Goal: Task Accomplishment & Management: Manage account settings

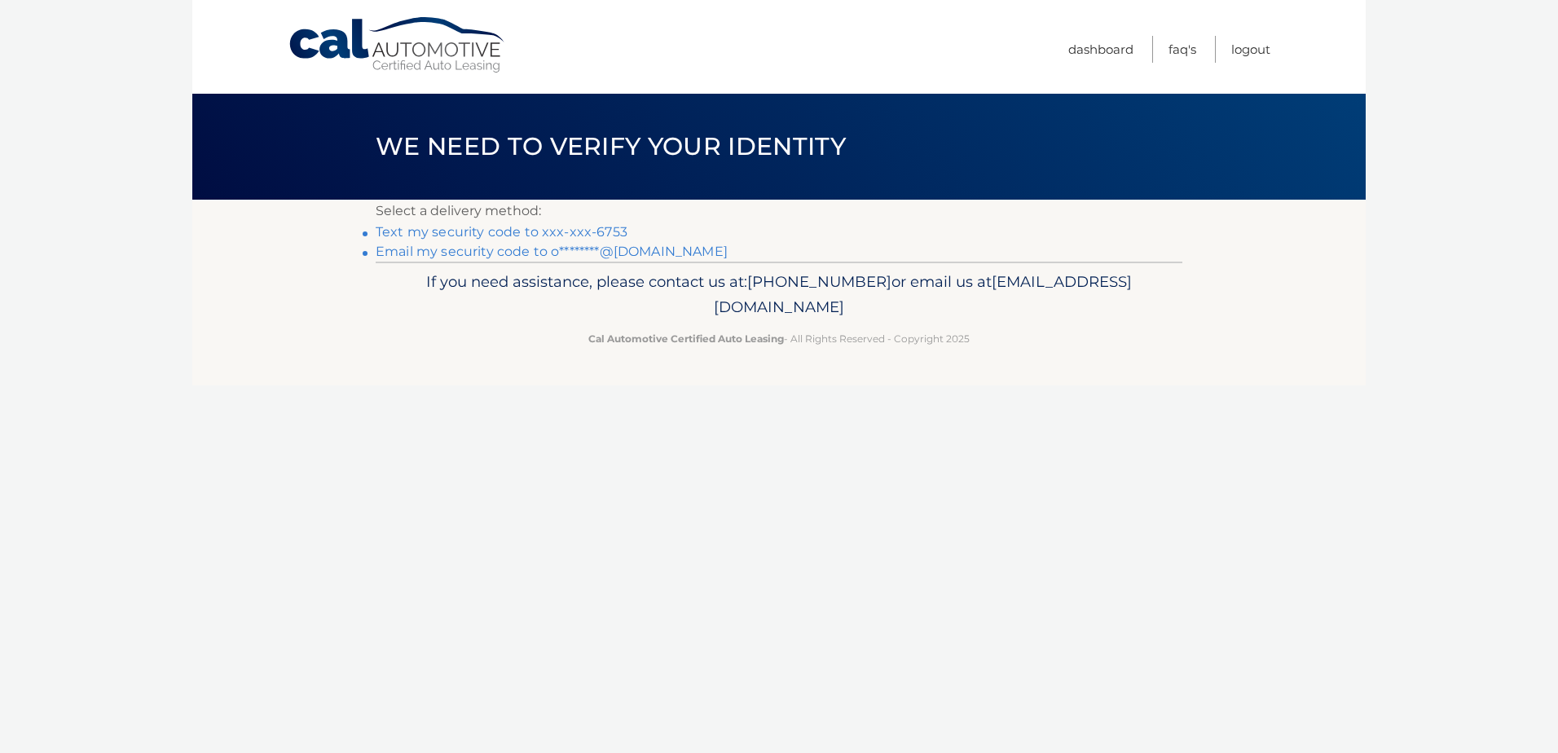
click at [491, 235] on link "Text my security code to xxx-xxx-6753" at bounding box center [502, 231] width 252 height 15
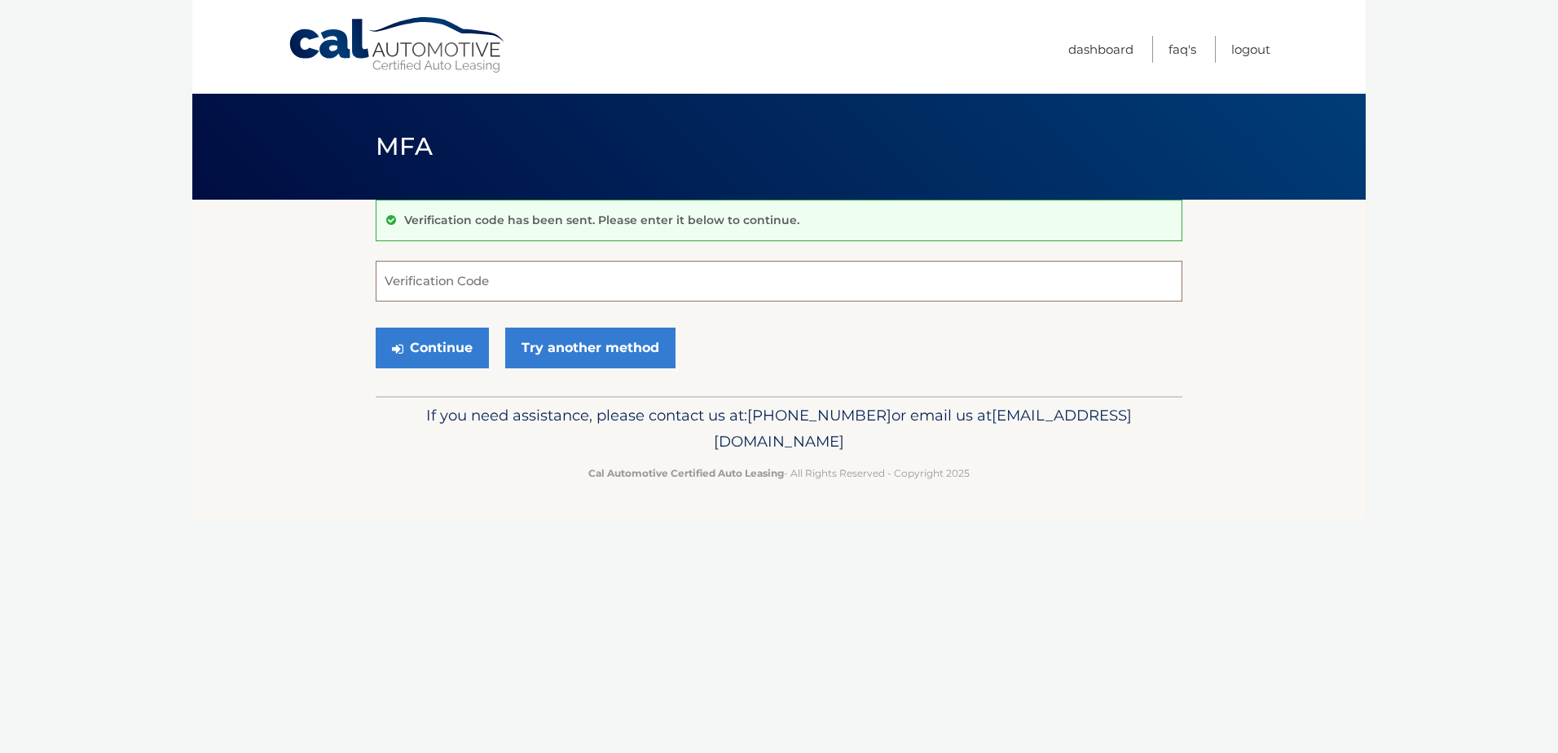
click at [423, 290] on input "Verification Code" at bounding box center [779, 281] width 807 height 41
type input "141611"
click at [444, 345] on button "Continue" at bounding box center [432, 348] width 113 height 41
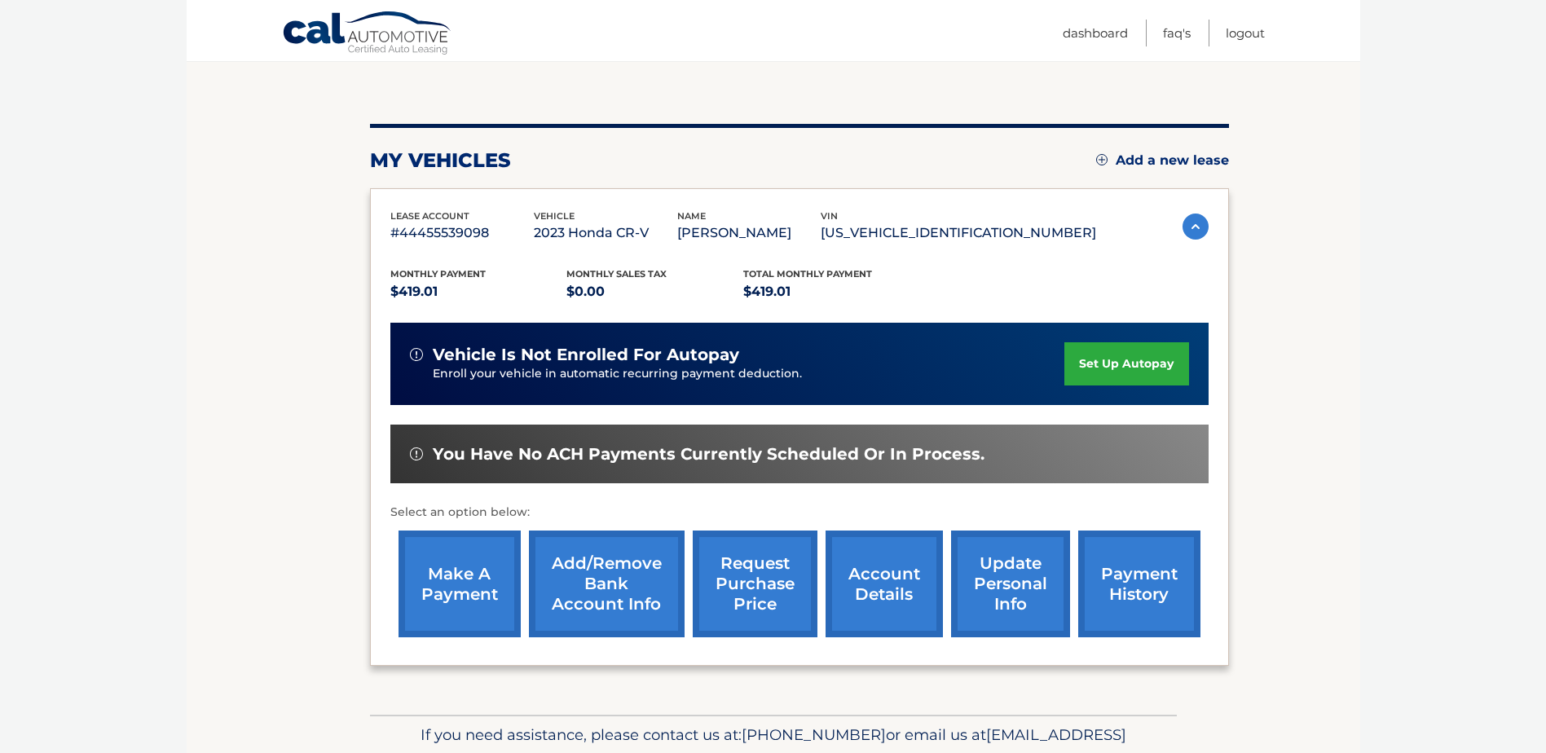
scroll to position [163, 0]
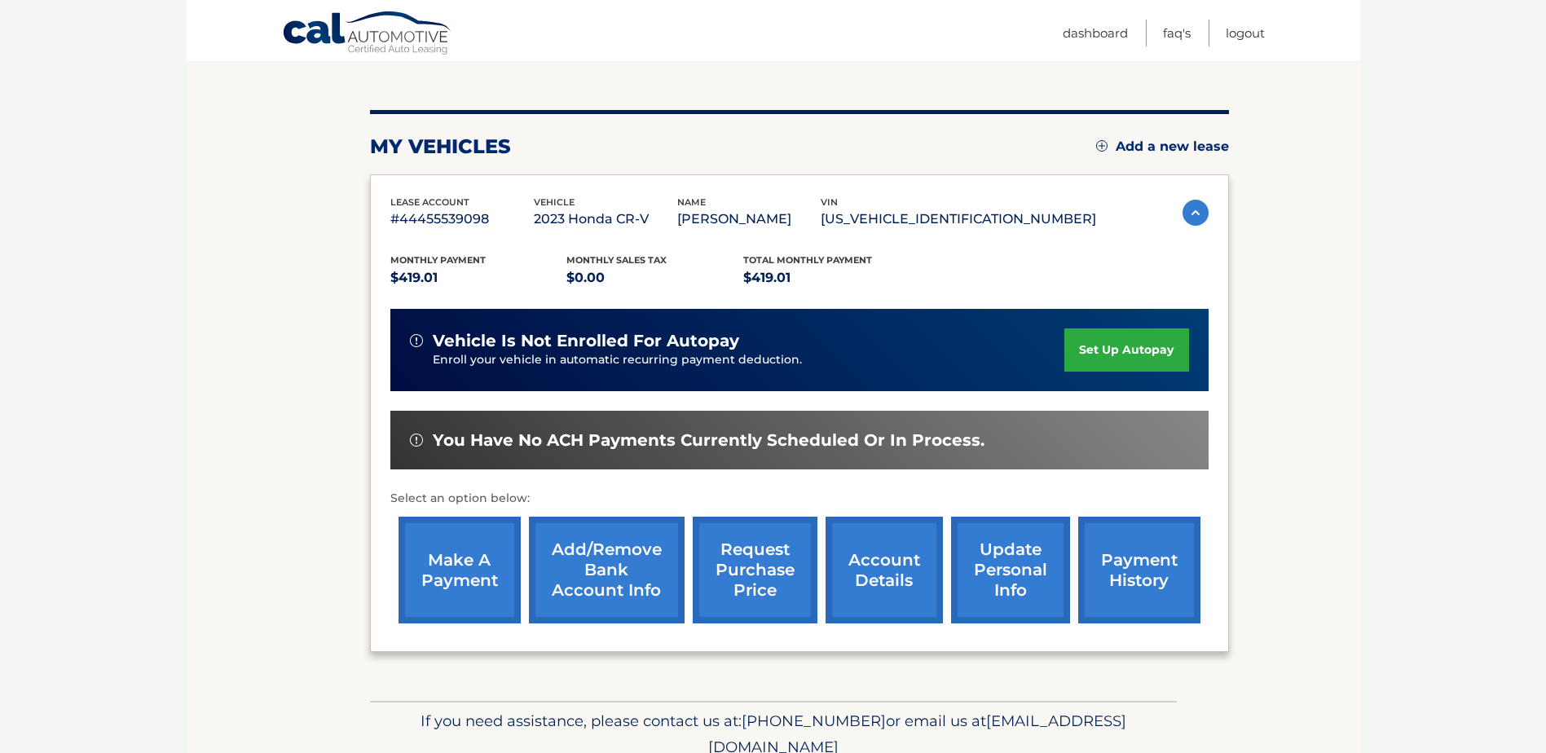
click at [1139, 574] on link "payment history" at bounding box center [1139, 570] width 122 height 107
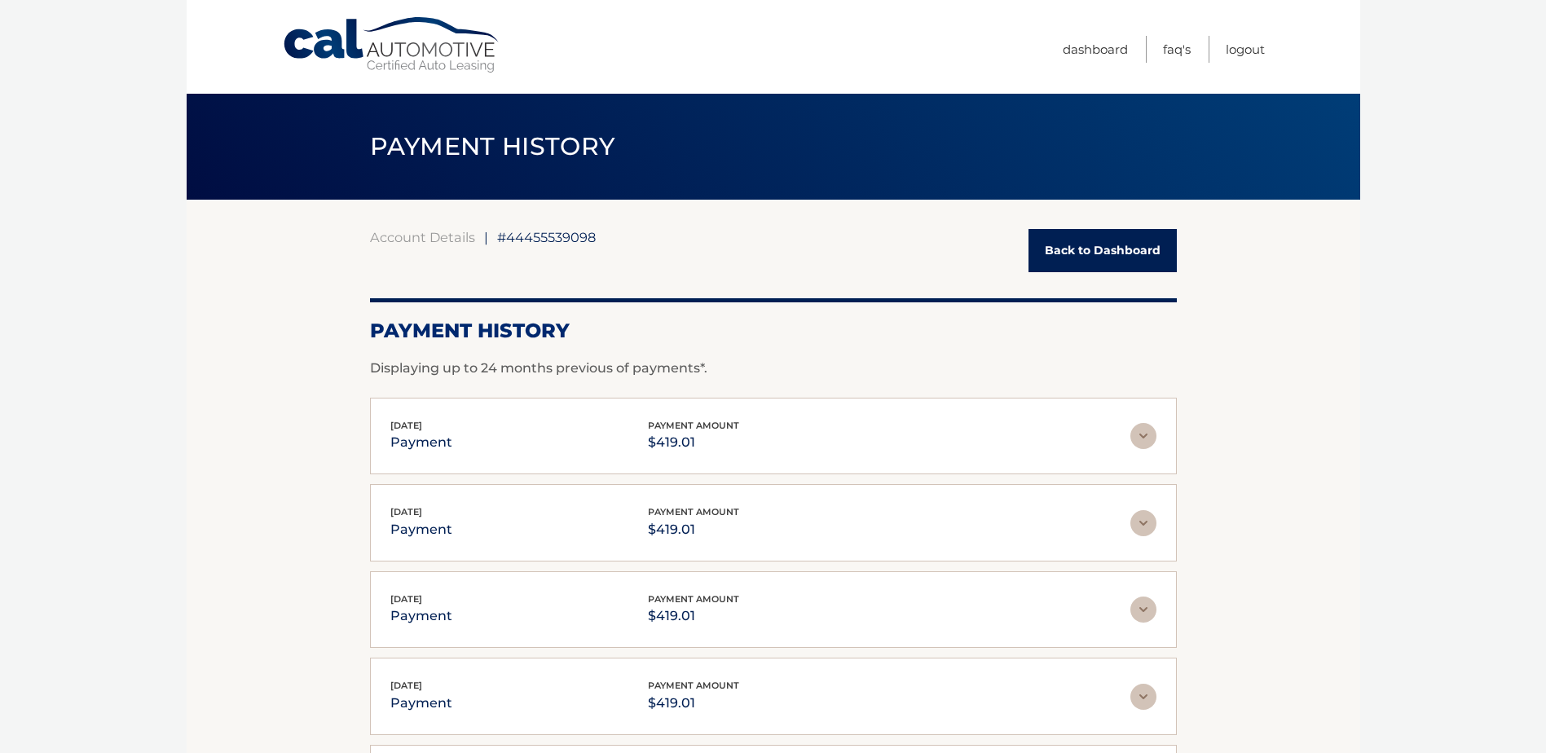
click at [1134, 243] on link "Back to Dashboard" at bounding box center [1102, 250] width 148 height 43
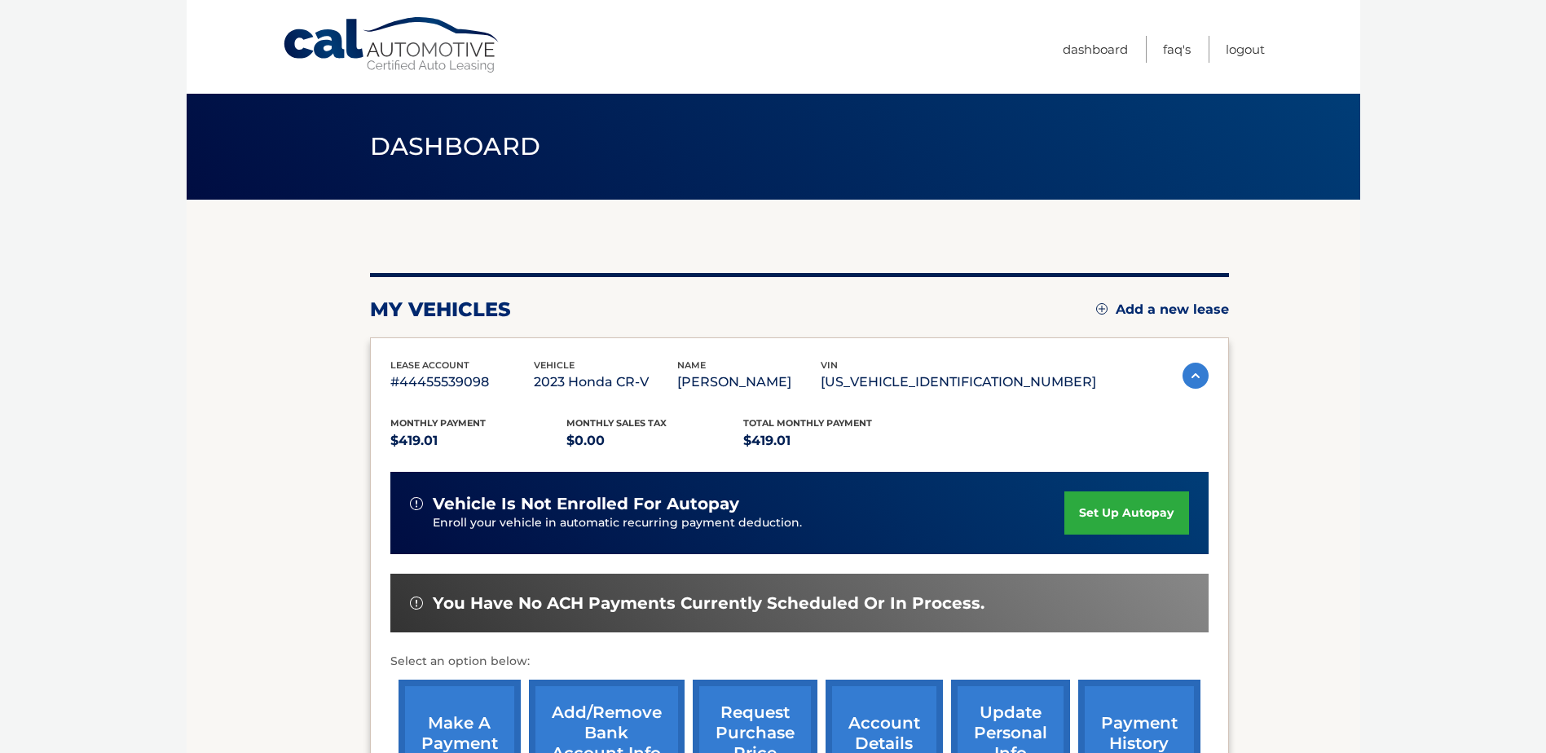
click at [447, 727] on link "make a payment" at bounding box center [459, 733] width 122 height 107
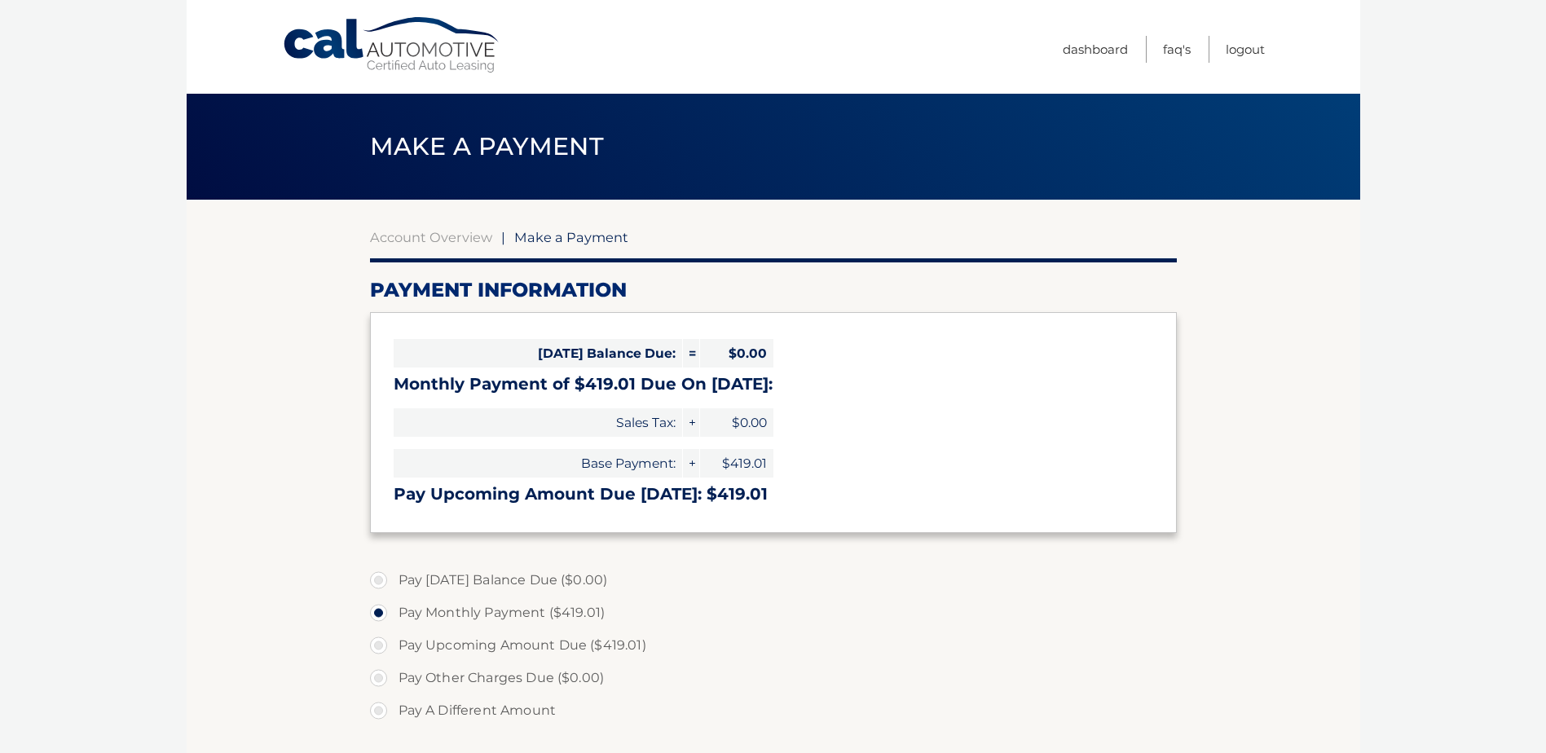
select select "OTQ1YWIxMTUtM2VkNy00MTU5LTkyMmItMDgxYzEwNWYwM2Ri"
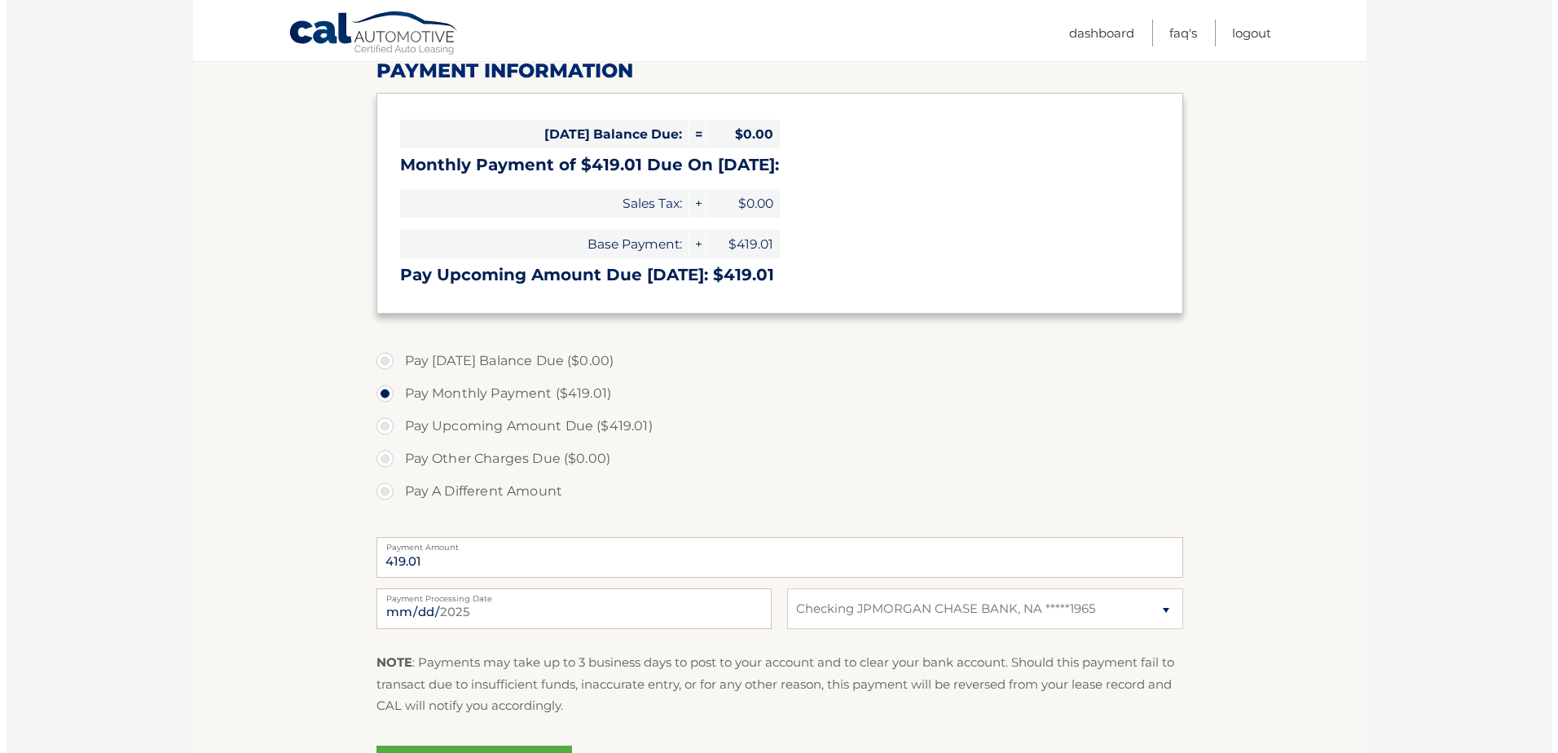
scroll to position [244, 0]
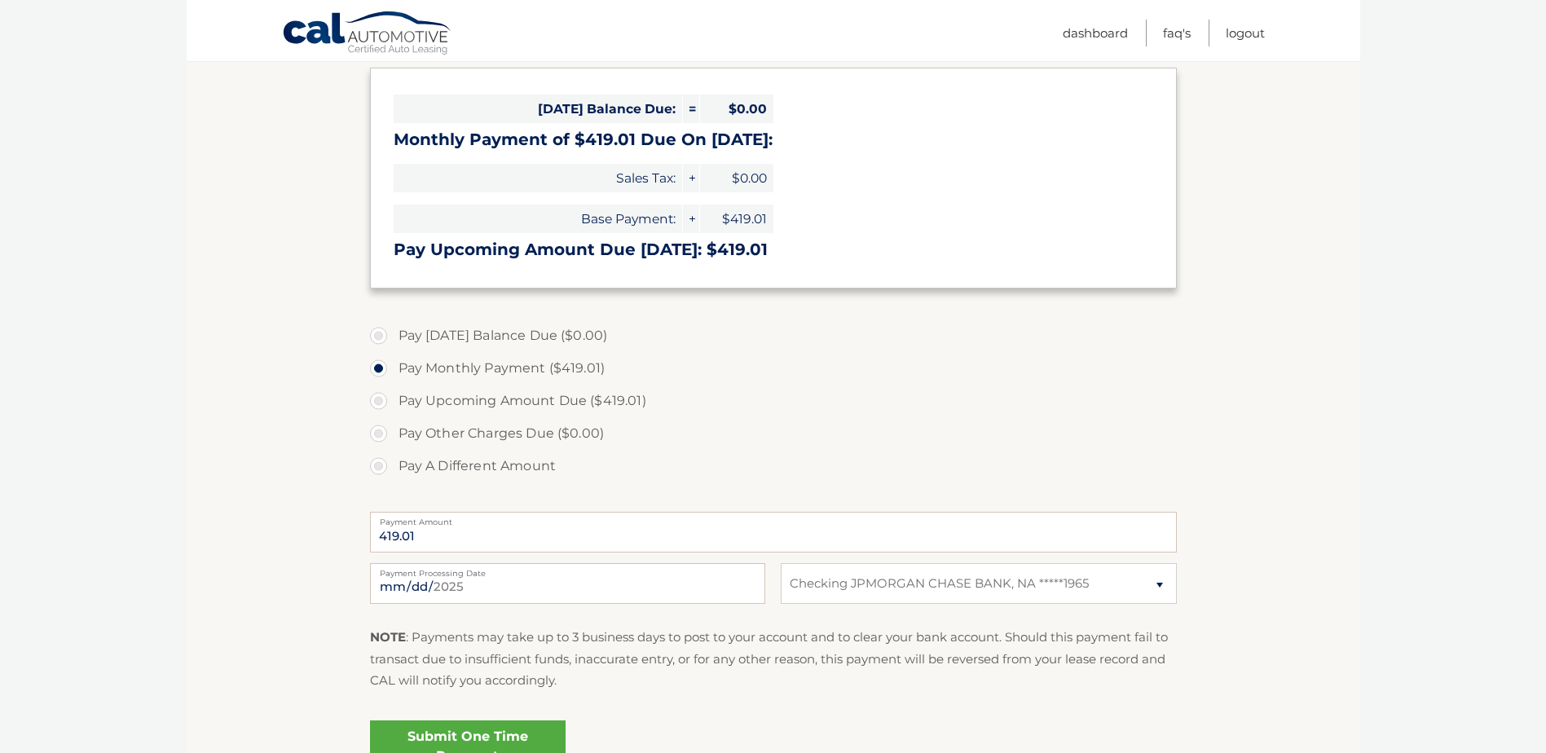
click at [511, 730] on link "Submit One Time Payment" at bounding box center [468, 746] width 196 height 52
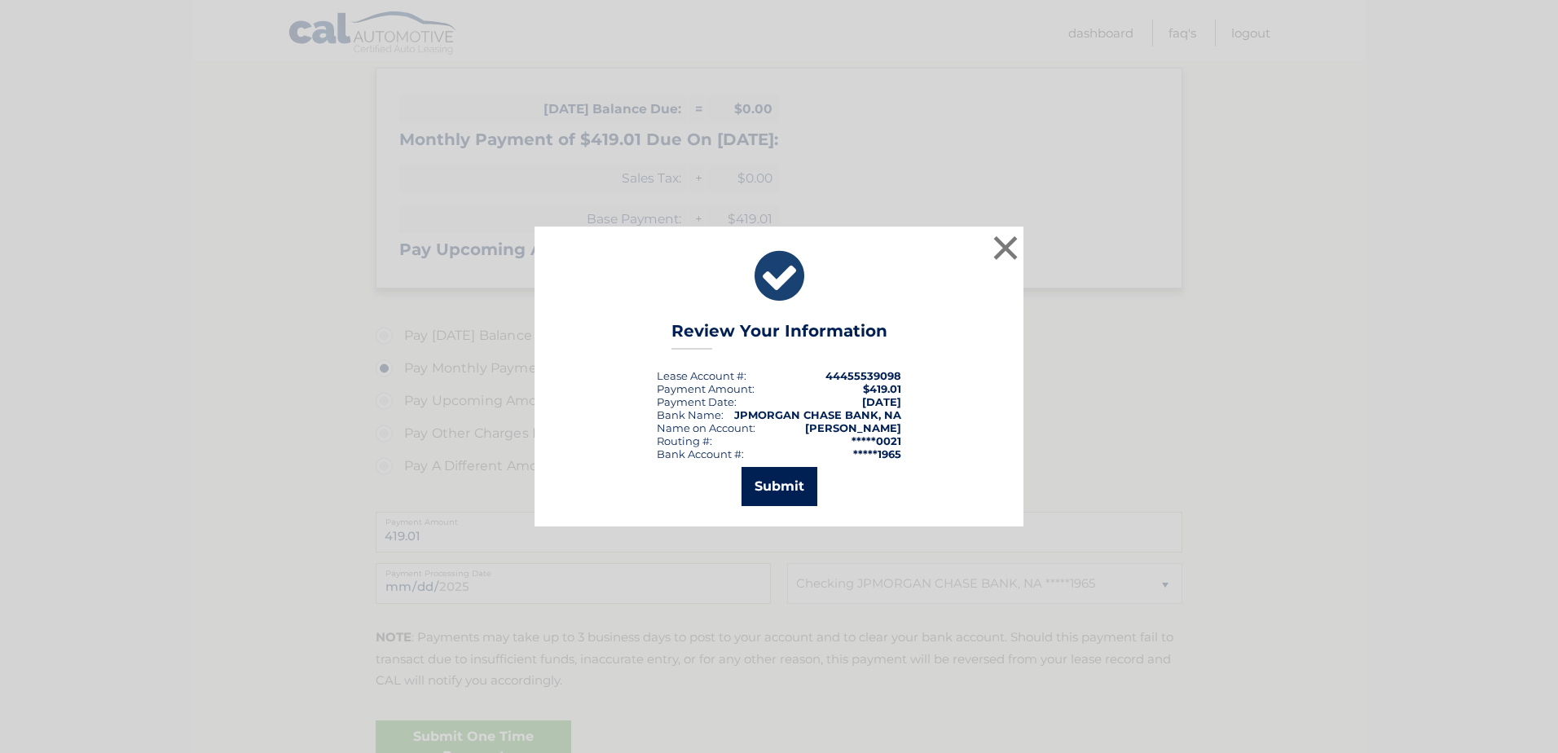
click at [786, 487] on button "Submit" at bounding box center [780, 486] width 76 height 39
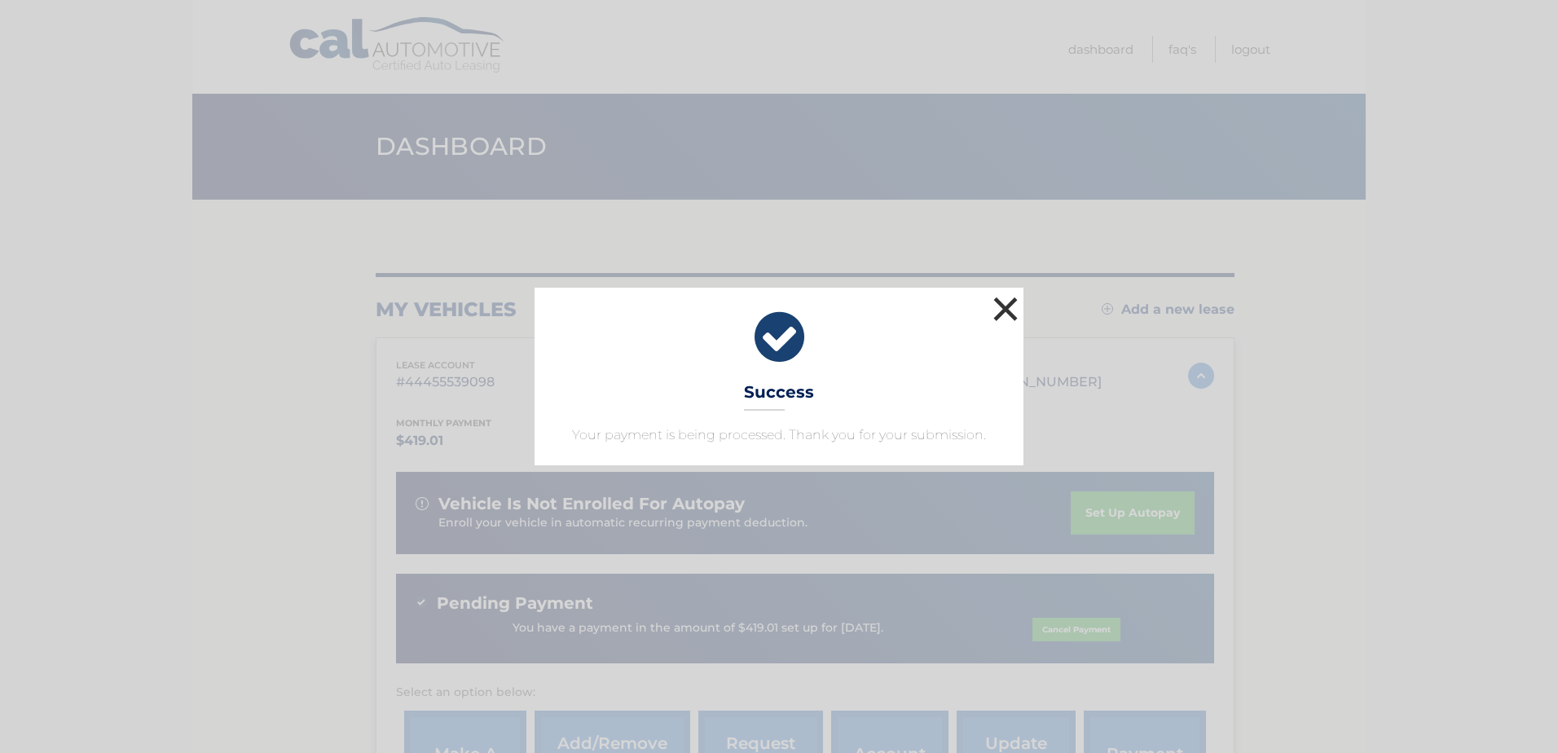
click at [1009, 304] on button "×" at bounding box center [1005, 309] width 33 height 33
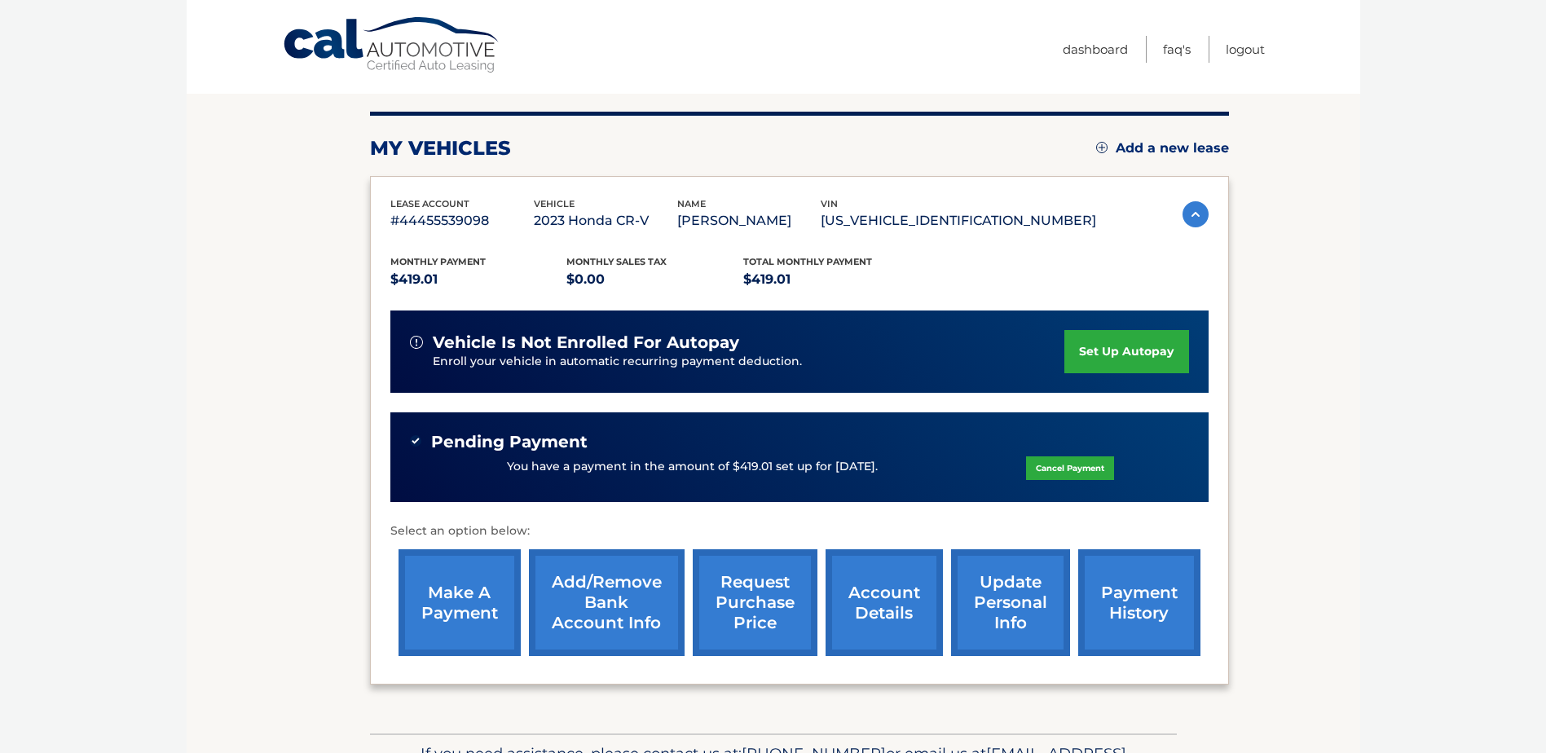
scroll to position [163, 0]
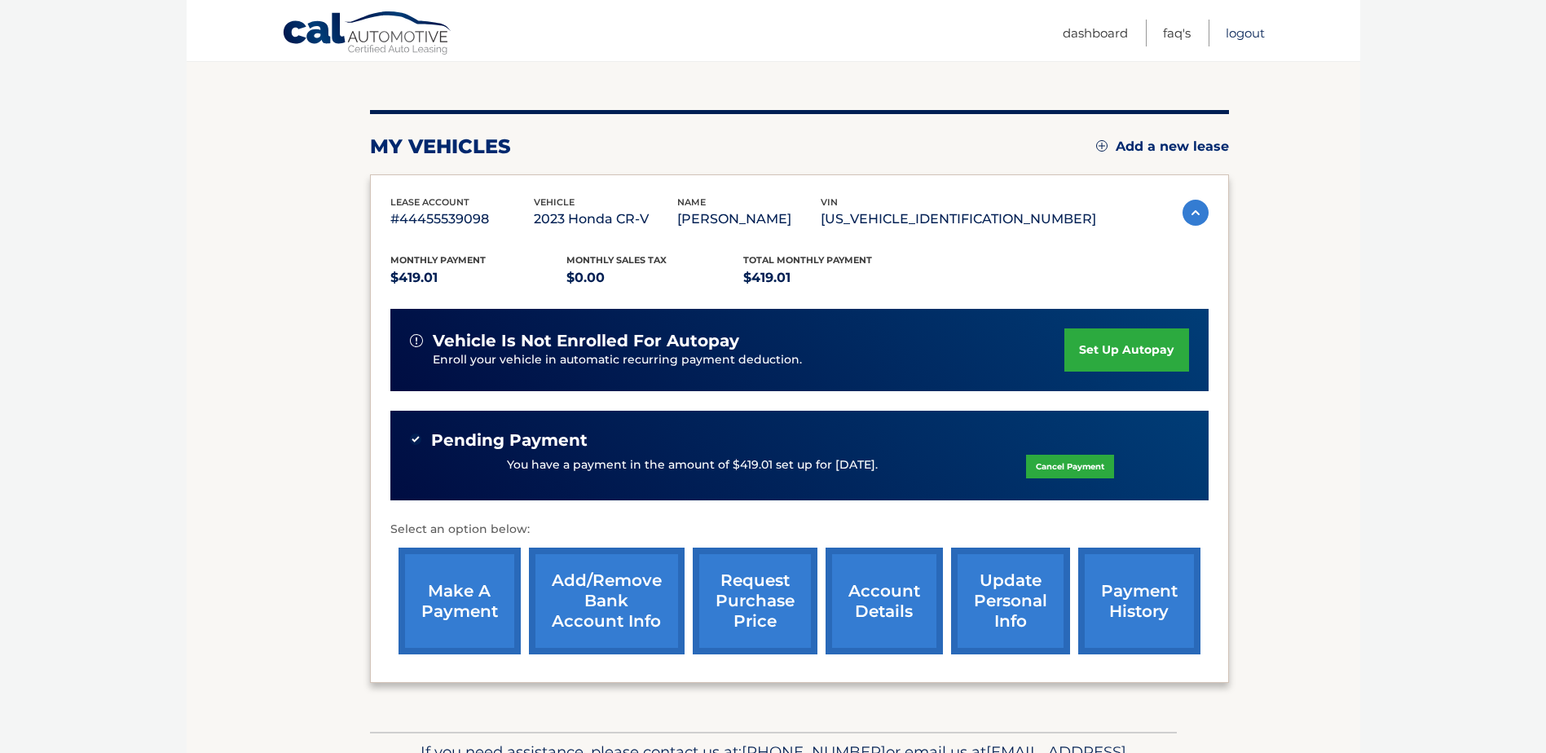
click at [1256, 36] on link "Logout" at bounding box center [1245, 33] width 39 height 27
